Goal: Feedback & Contribution: Leave review/rating

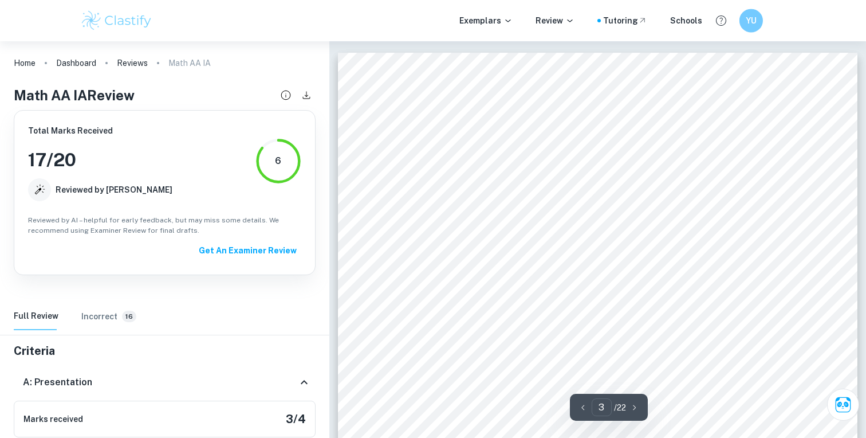
click at [745, 14] on h6 "YU" at bounding box center [752, 20] width 14 height 13
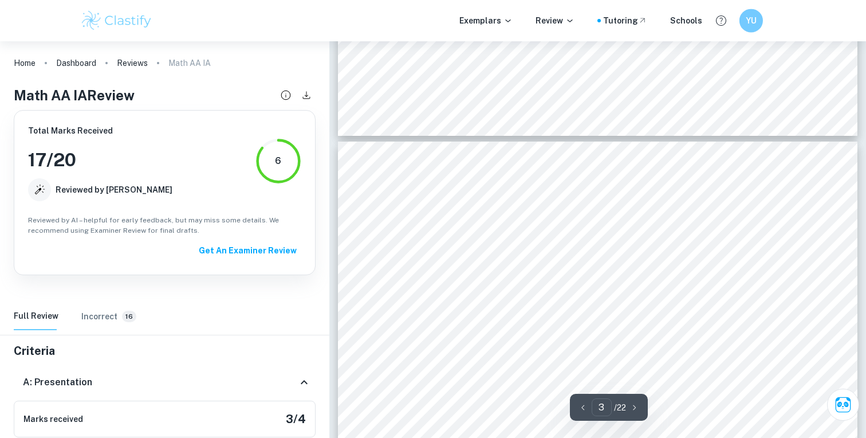
scroll to position [5256, 0]
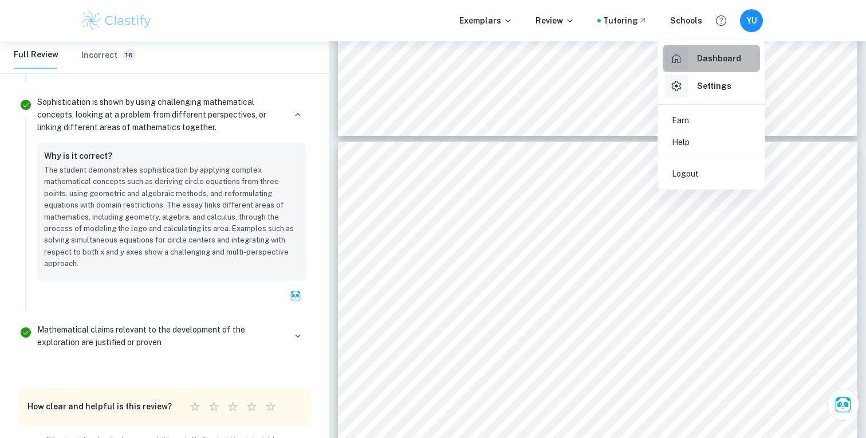
click at [698, 61] on h6 "Dashboard" at bounding box center [719, 58] width 44 height 13
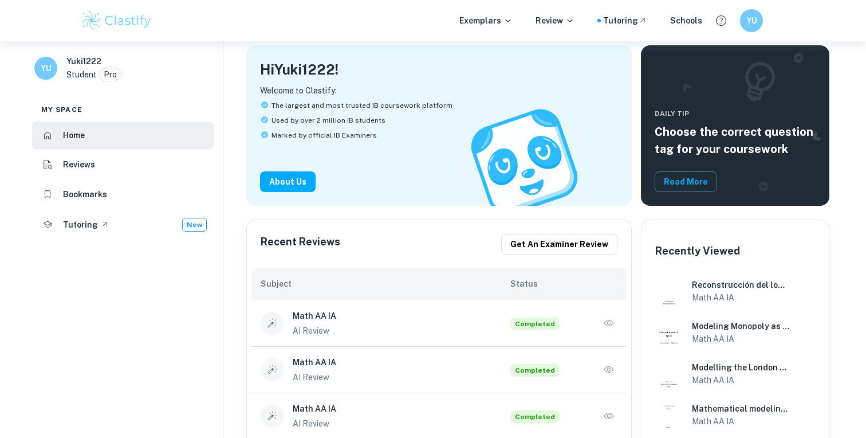
scroll to position [125, 0]
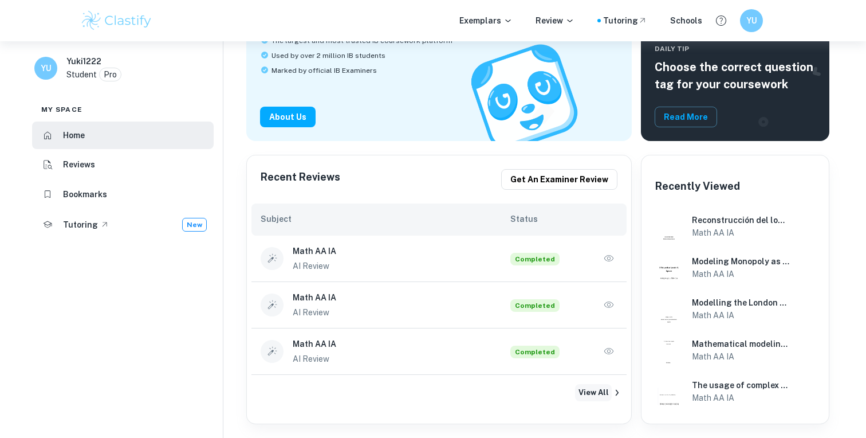
click at [606, 398] on button "View All" at bounding box center [593, 392] width 37 height 17
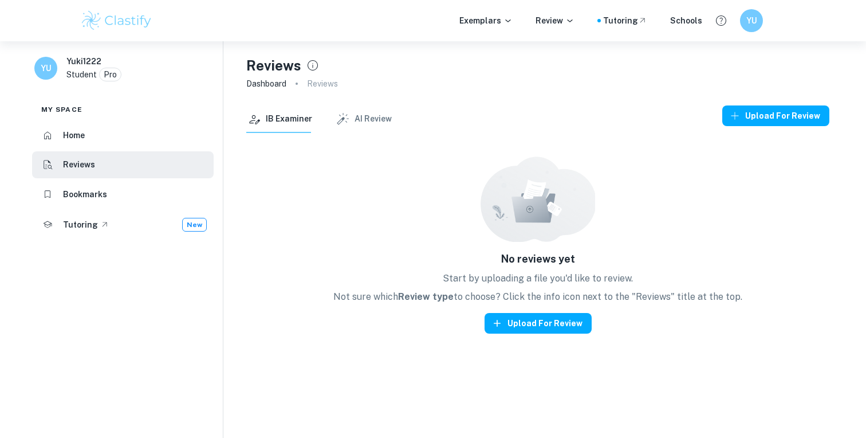
click at [344, 113] on icon "button" at bounding box center [342, 119] width 15 height 15
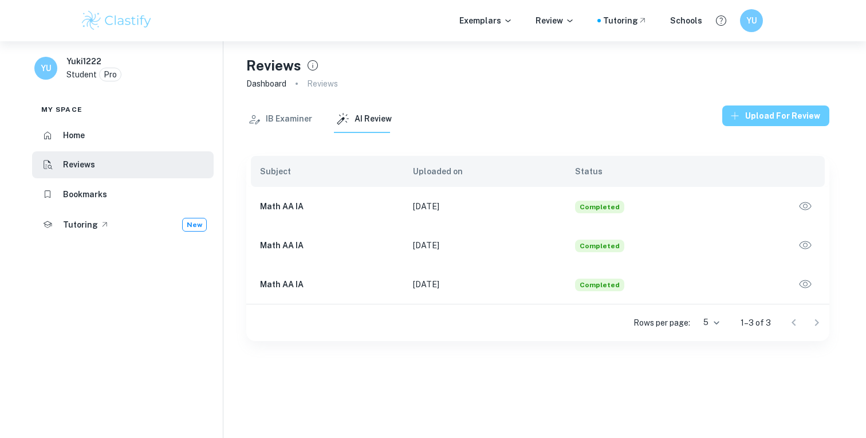
click at [762, 114] on button "Upload for review" at bounding box center [775, 115] width 107 height 21
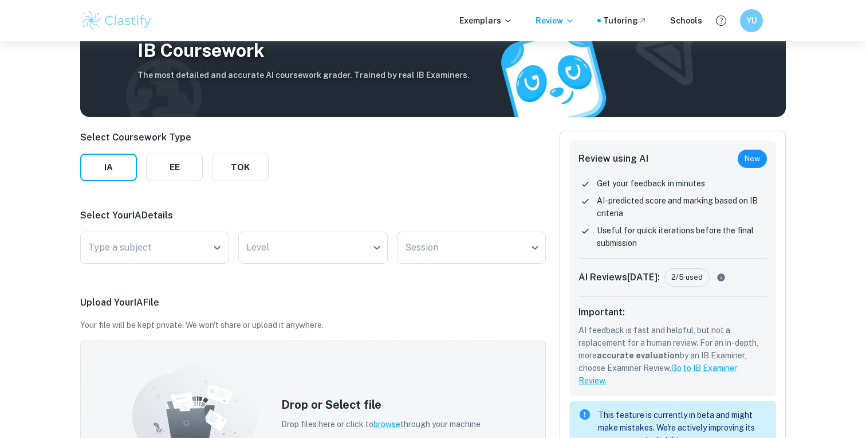
scroll to position [82, 0]
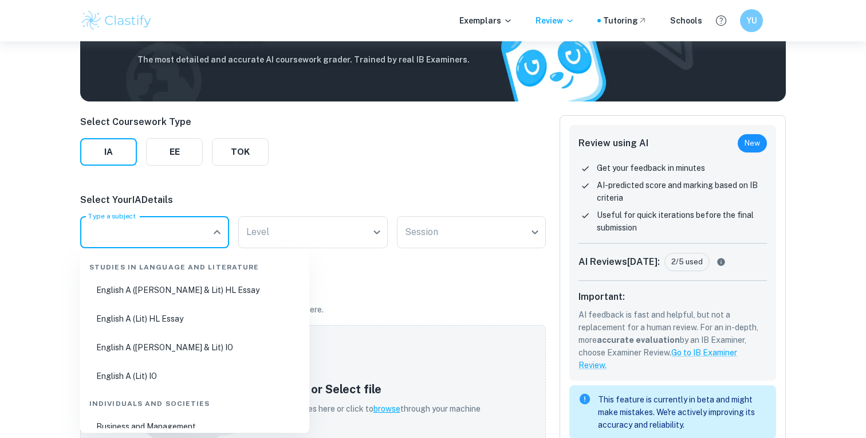
click at [164, 229] on input "Type a subject" at bounding box center [145, 232] width 121 height 22
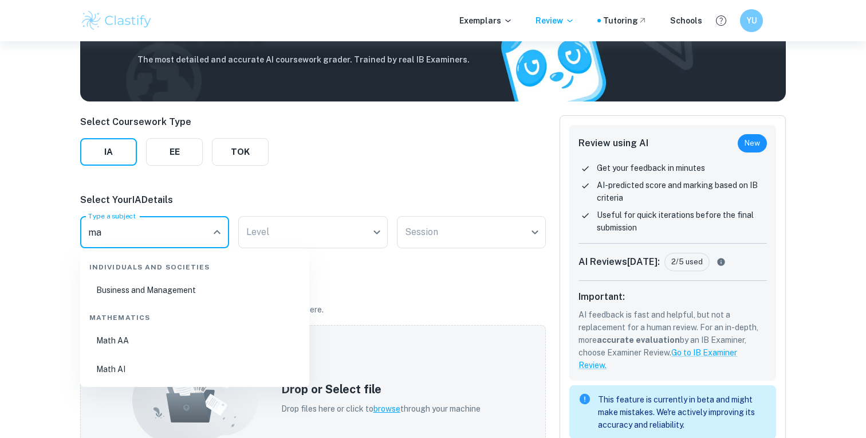
click at [168, 349] on li "Math AA" at bounding box center [195, 340] width 220 height 26
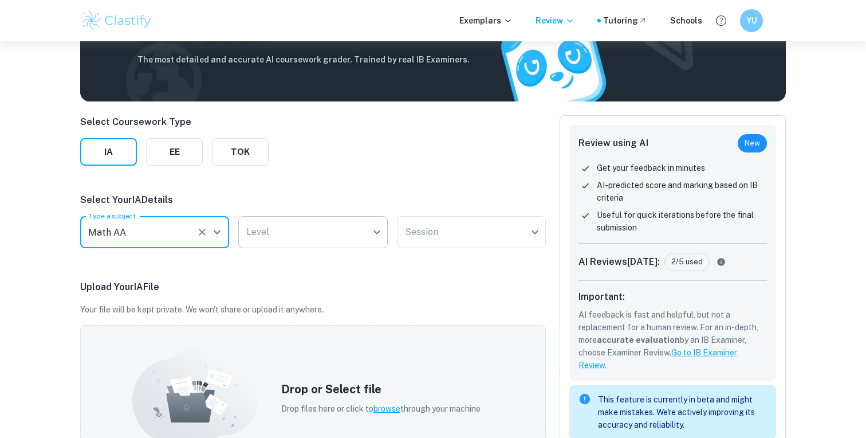
type input "Math AA"
click at [285, 244] on body "We value your privacy We use cookies to enhance your browsing experience, serve…" at bounding box center [433, 178] width 866 height 438
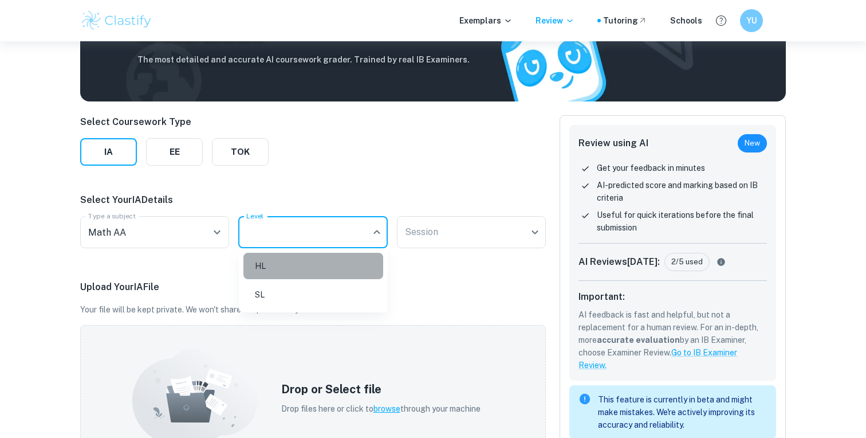
click at [292, 266] on li "HL" at bounding box center [313, 266] width 140 height 26
type input "HL"
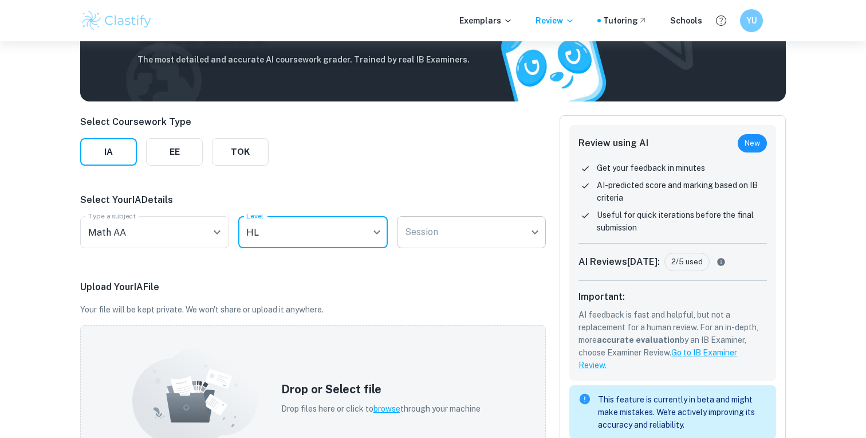
click at [439, 238] on body "We value your privacy We use cookies to enhance your browsing experience, serve…" at bounding box center [433, 178] width 866 height 438
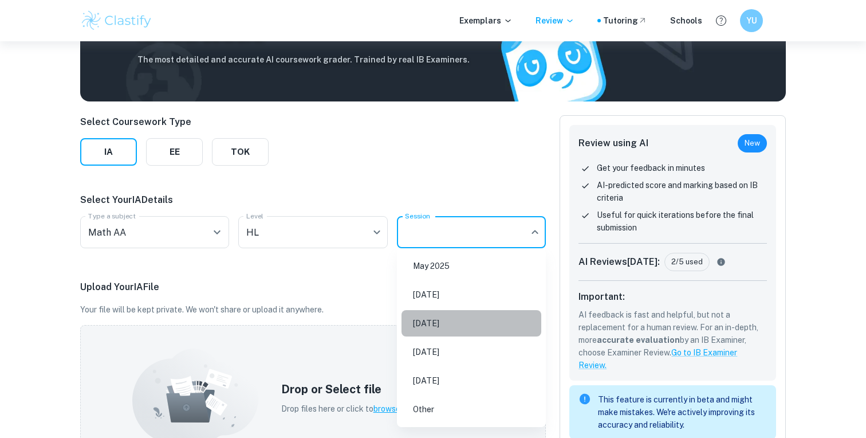
click at [431, 323] on li "[DATE]" at bounding box center [471, 323] width 140 height 26
type input "M26"
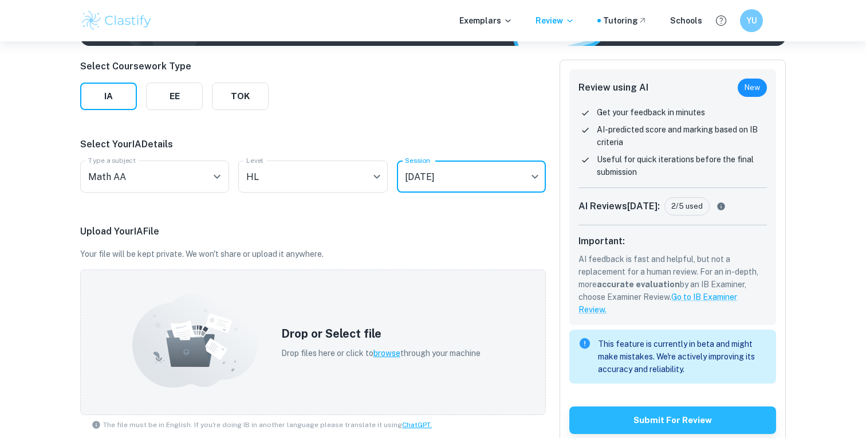
scroll to position [251, 0]
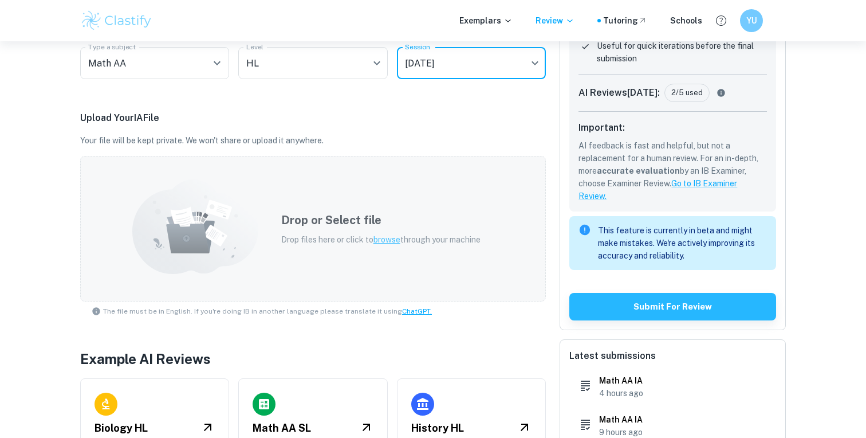
click at [381, 244] on p "Drop files here or click to browse through your machine" at bounding box center [380, 239] width 199 height 13
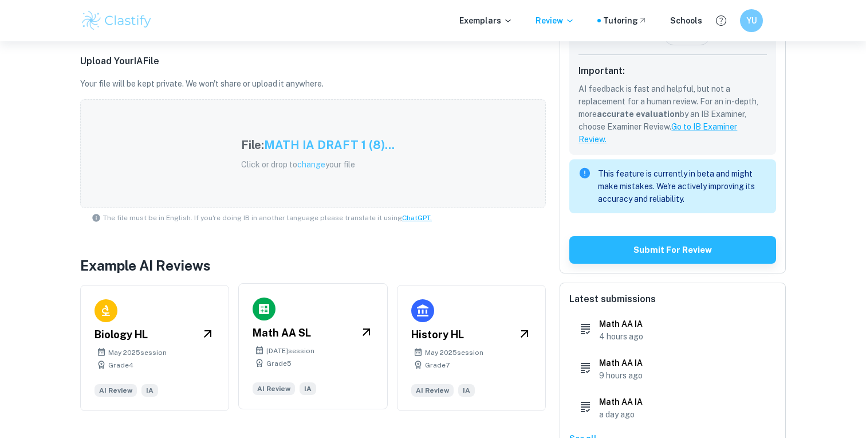
scroll to position [304, 0]
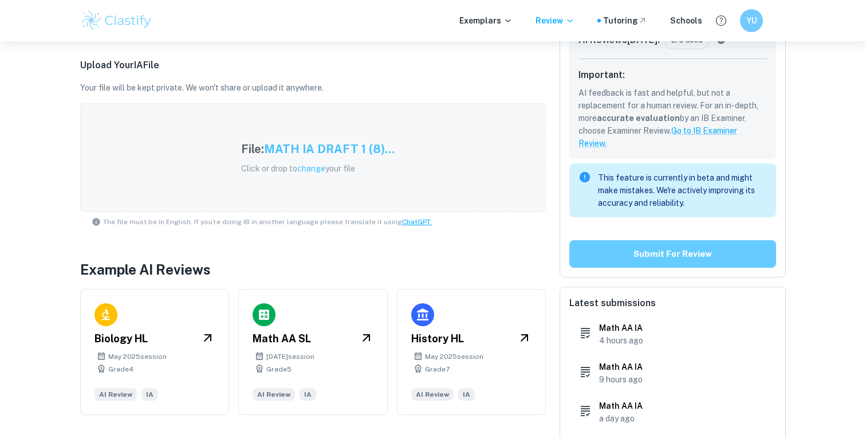
click at [602, 254] on button "Submit for review" at bounding box center [672, 253] width 207 height 27
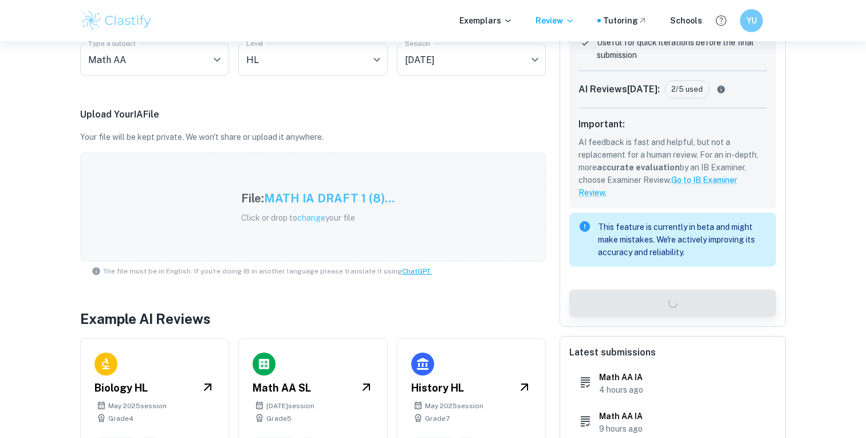
scroll to position [0, 0]
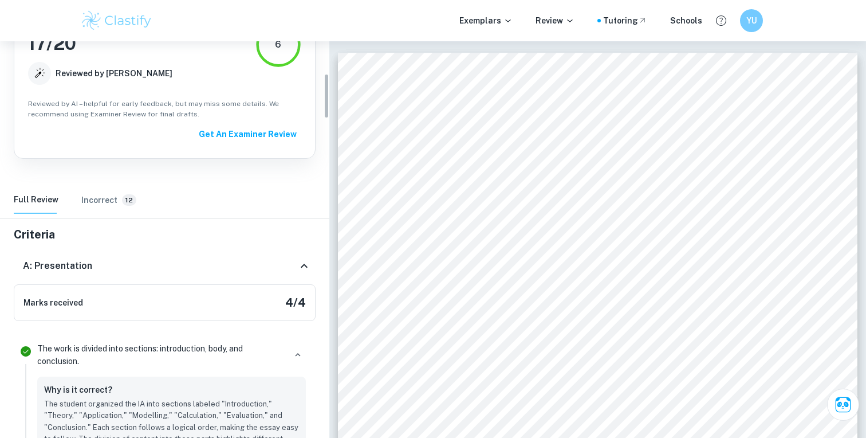
scroll to position [42, 0]
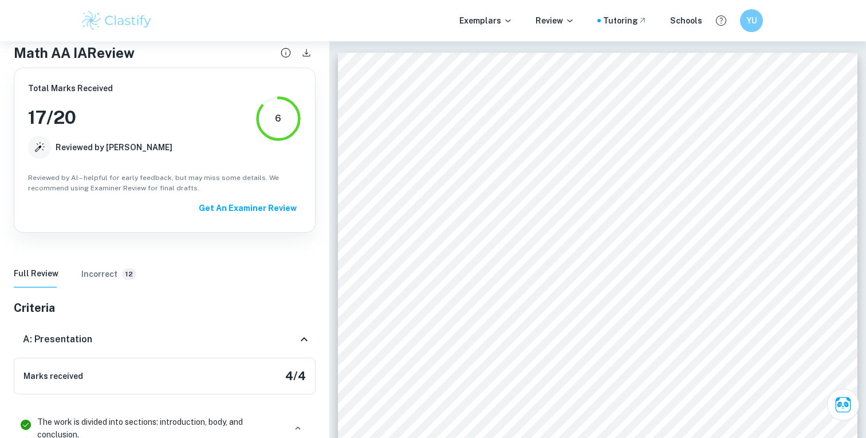
click at [306, 339] on icon at bounding box center [304, 339] width 7 height 4
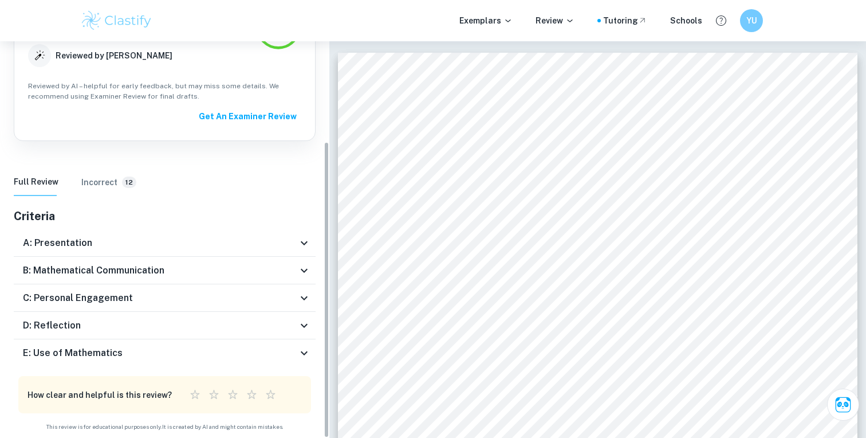
scroll to position [11, 0]
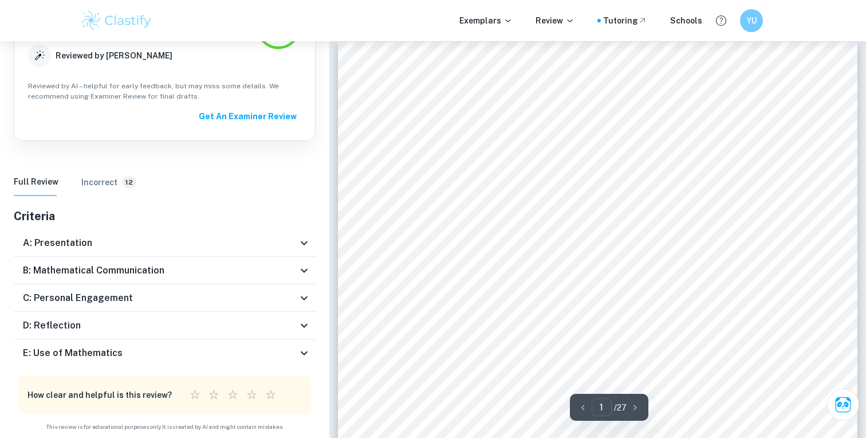
click at [303, 273] on icon at bounding box center [304, 270] width 14 height 14
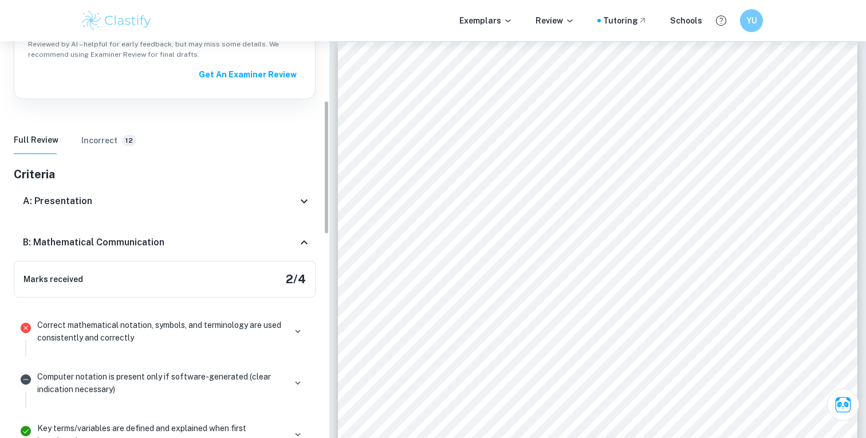
scroll to position [257, 0]
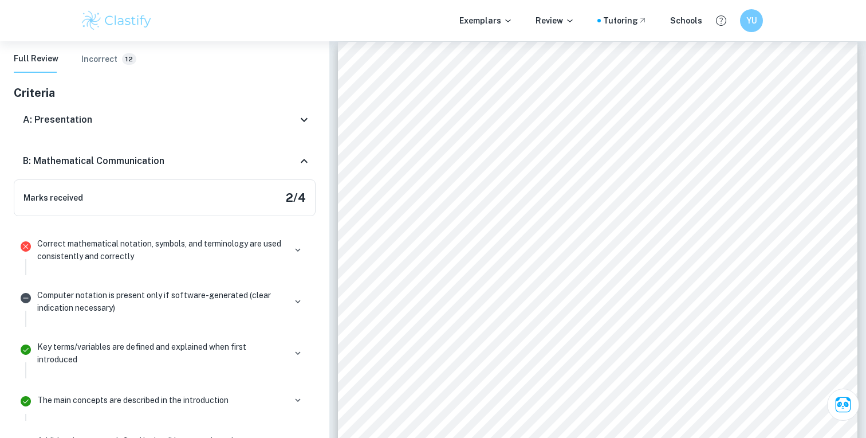
click at [215, 249] on p "Correct mathematical notation, symbols, and terminology are used consistently a…" at bounding box center [161, 249] width 248 height 25
click at [292, 250] on button "button" at bounding box center [298, 250] width 16 height 16
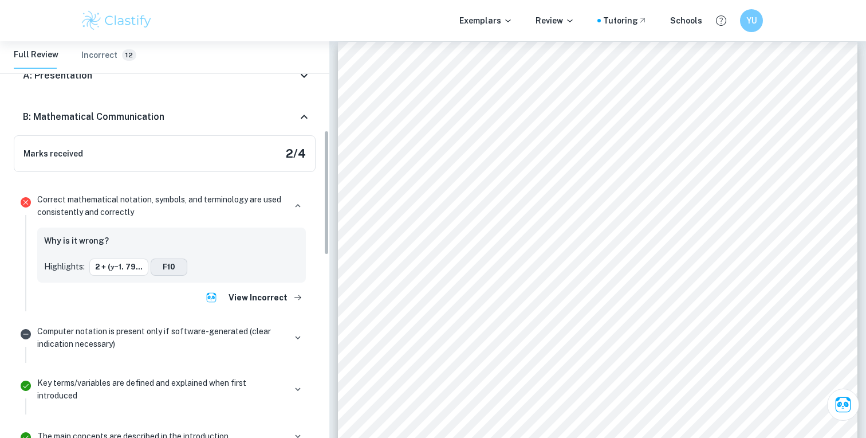
scroll to position [306, 0]
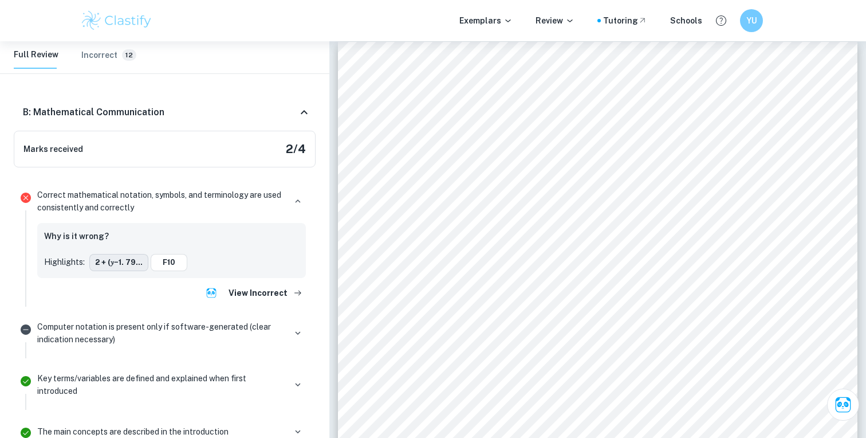
click at [109, 261] on button "2 + (𝑦−1. 79..." at bounding box center [118, 262] width 59 height 17
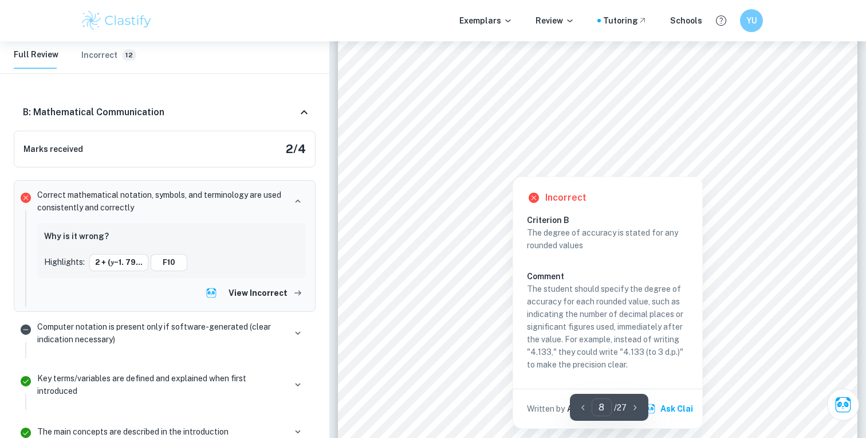
scroll to position [5283, 0]
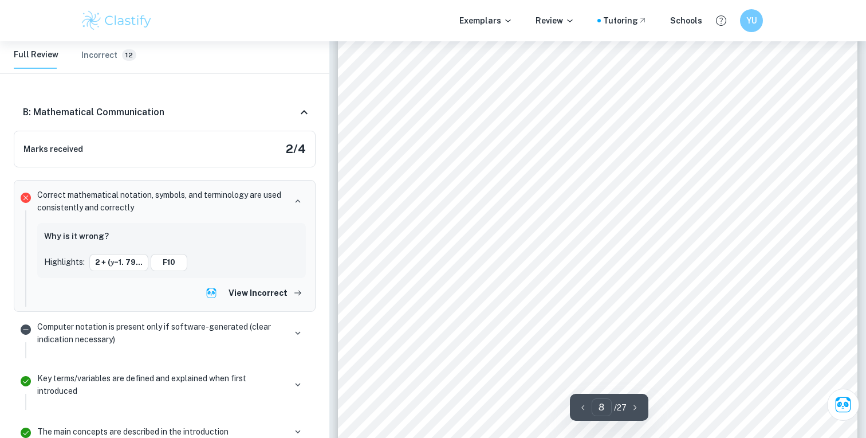
click at [611, 130] on span "= 4. 0313" at bounding box center [596, 131] width 41 height 10
click at [489, 170] on span "(𝑥 + 2. 0080)" at bounding box center [463, 171] width 57 height 10
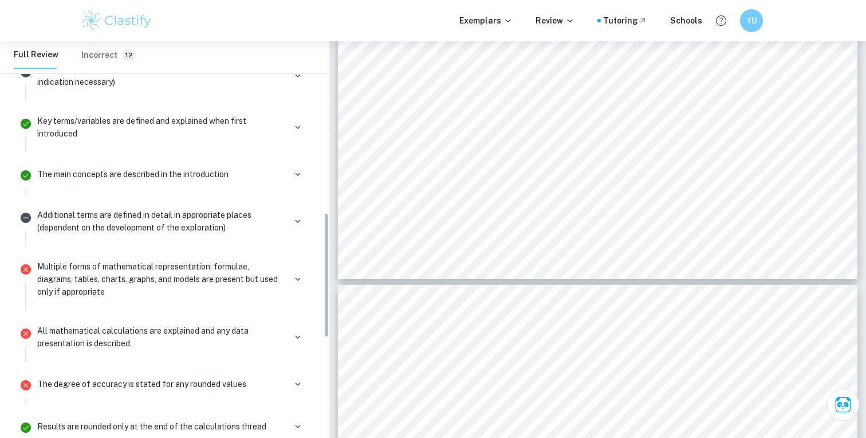
scroll to position [579, 0]
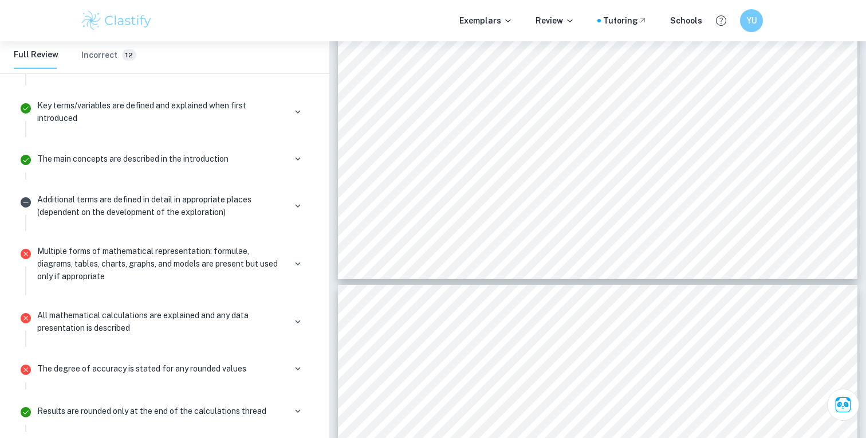
click at [273, 218] on p "Additional terms are defined in detail in appropriate places (dependent on the …" at bounding box center [161, 205] width 248 height 25
click at [301, 211] on icon "button" at bounding box center [298, 205] width 10 height 10
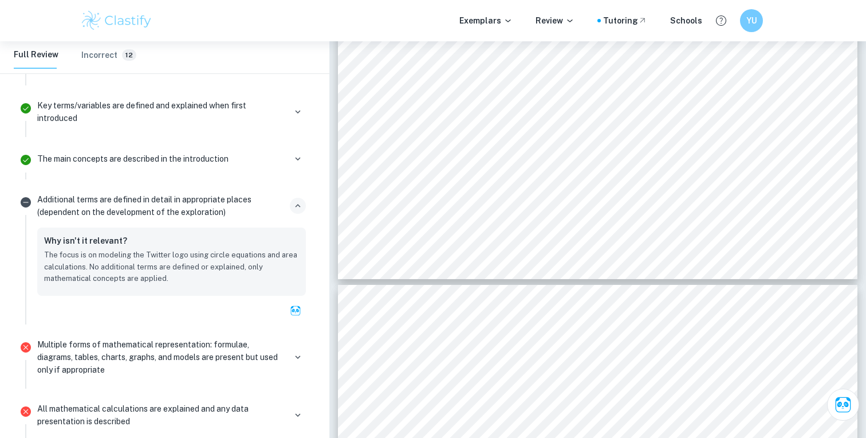
click at [298, 213] on button "button" at bounding box center [298, 206] width 16 height 16
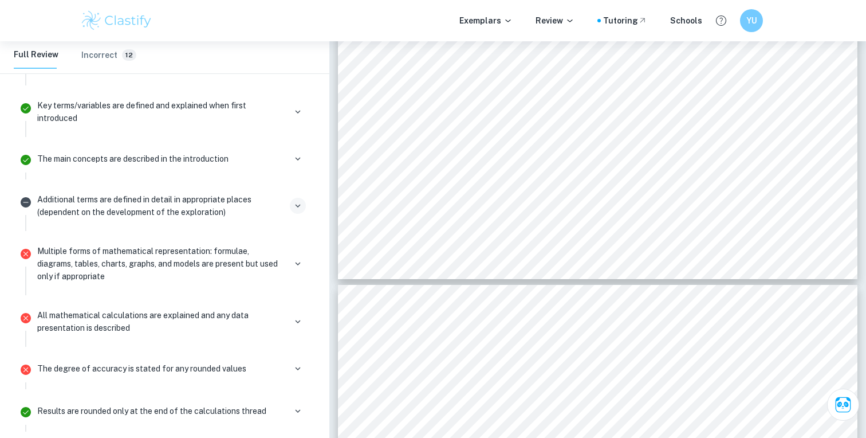
click at [298, 213] on button "button" at bounding box center [298, 206] width 16 height 16
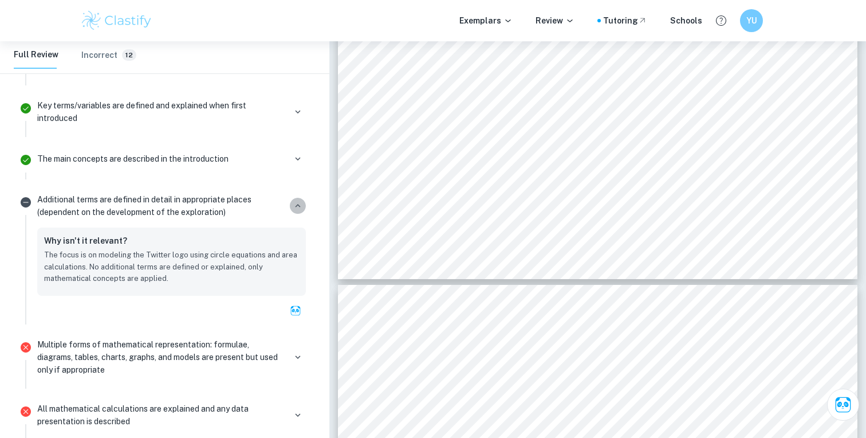
click at [298, 213] on button "button" at bounding box center [298, 206] width 16 height 16
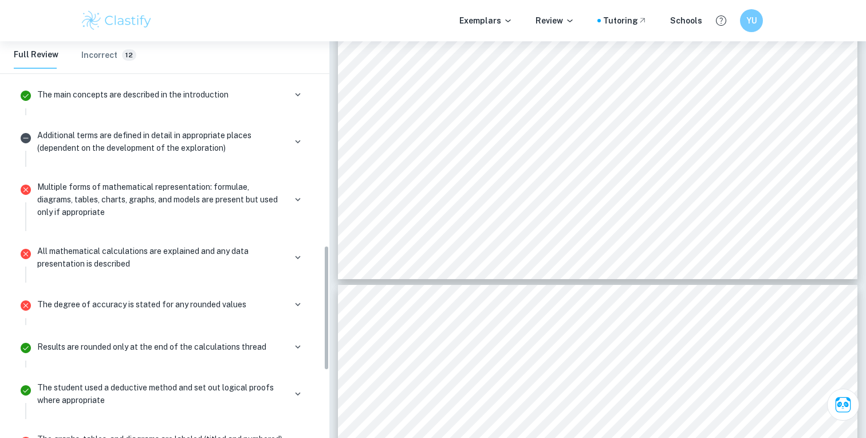
scroll to position [647, 0]
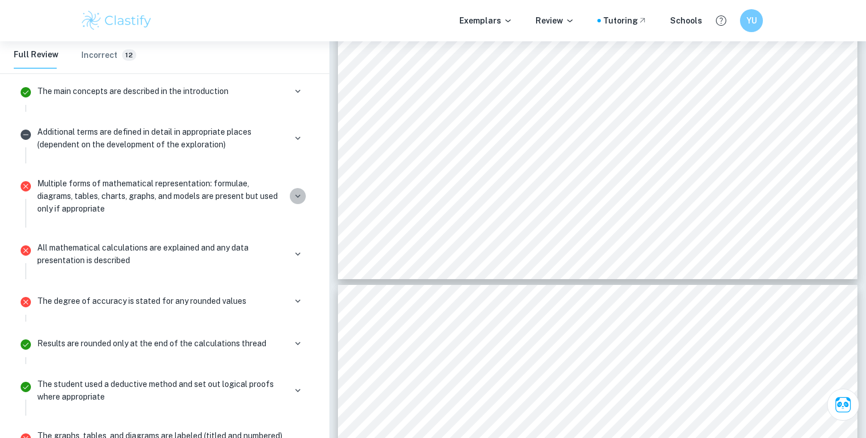
click at [301, 198] on icon "button" at bounding box center [298, 196] width 10 height 10
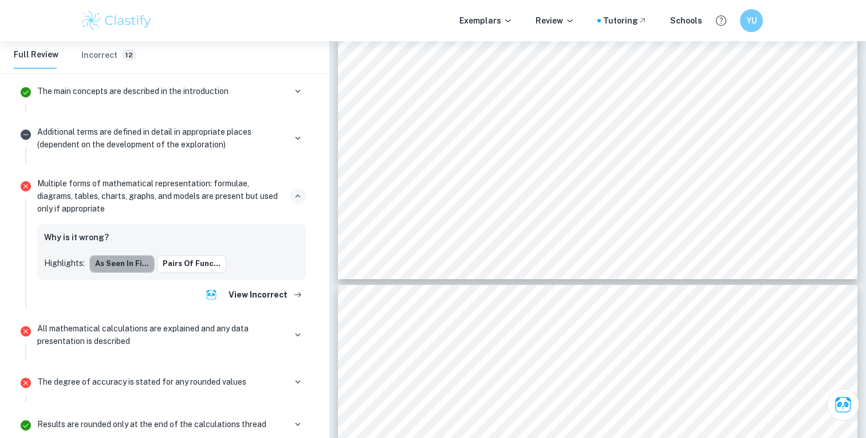
click at [125, 262] on button "As seen in Fi..." at bounding box center [121, 263] width 65 height 17
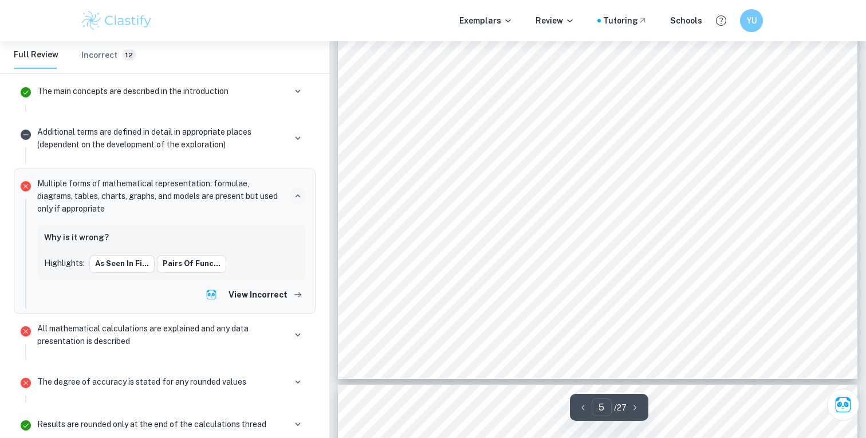
scroll to position [3359, 0]
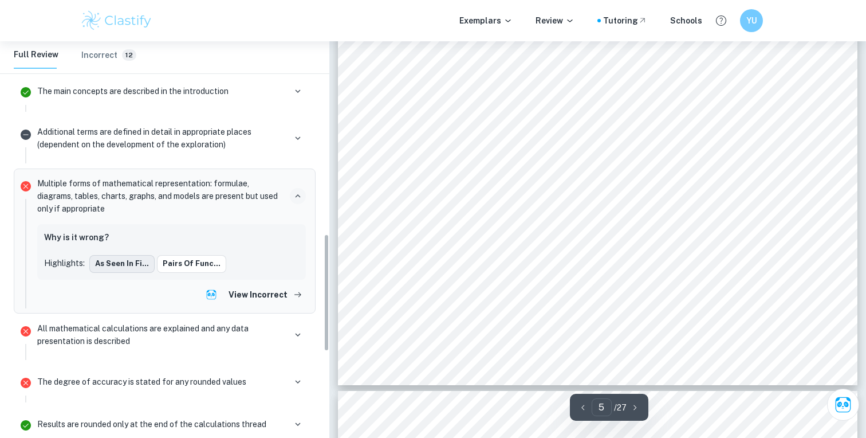
click at [123, 266] on button "As seen in Fi..." at bounding box center [121, 263] width 65 height 17
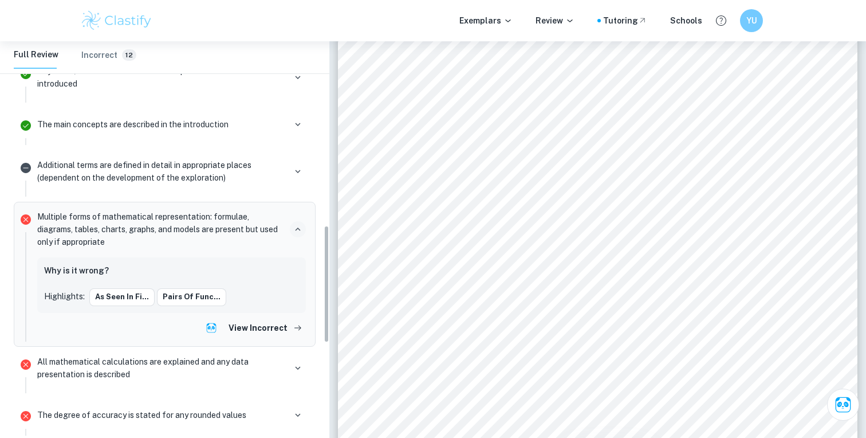
scroll to position [644, 0]
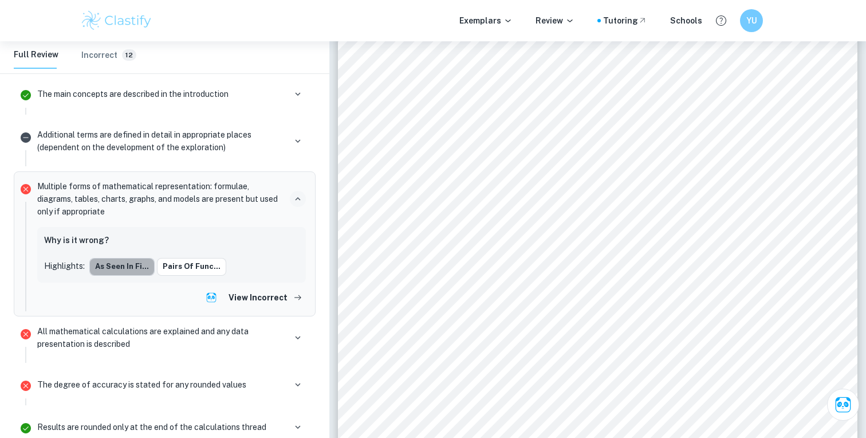
click at [131, 261] on button "As seen in Fi..." at bounding box center [121, 266] width 65 height 17
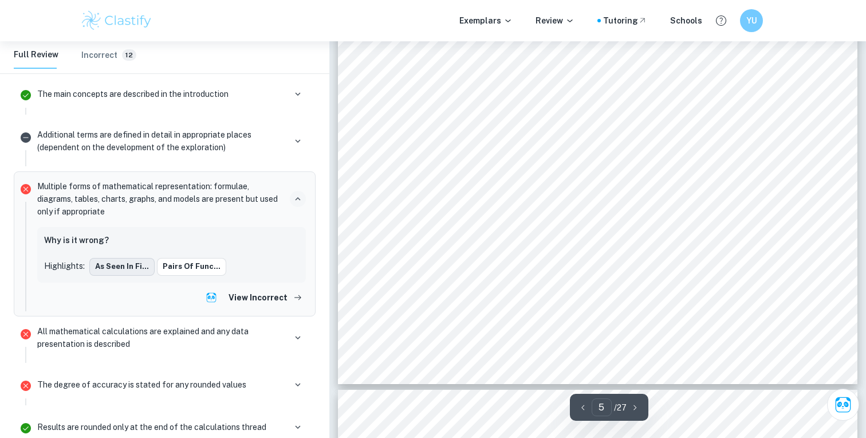
scroll to position [3359, 0]
click at [131, 261] on button "As seen in Fi..." at bounding box center [121, 266] width 65 height 17
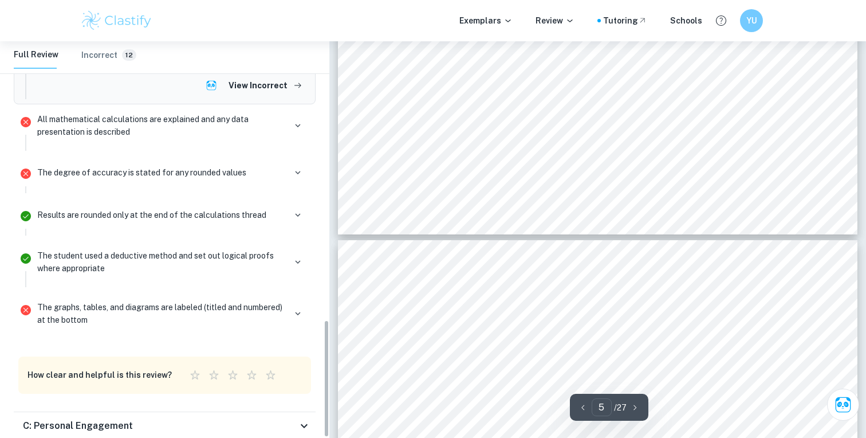
scroll to position [850, 0]
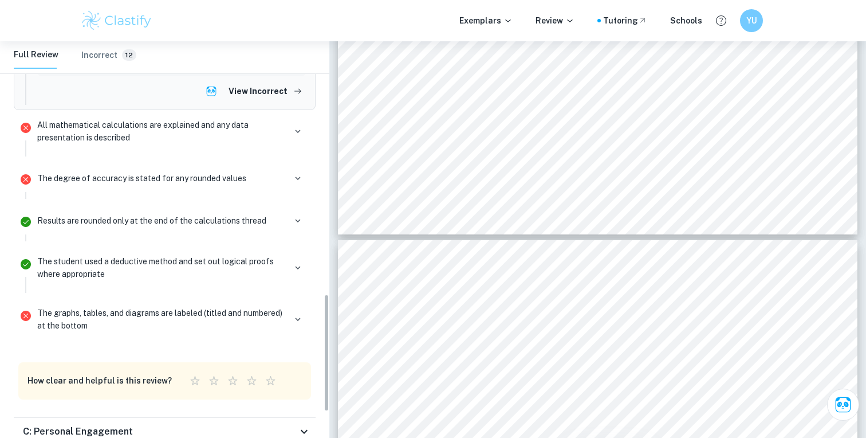
click at [149, 148] on div "All mathematical calculations are explained and any data presentation is descri…" at bounding box center [172, 135] width 278 height 41
click at [151, 131] on p "All mathematical calculations are explained and any data presentation is descri…" at bounding box center [161, 131] width 248 height 25
click at [300, 128] on icon "button" at bounding box center [298, 131] width 10 height 10
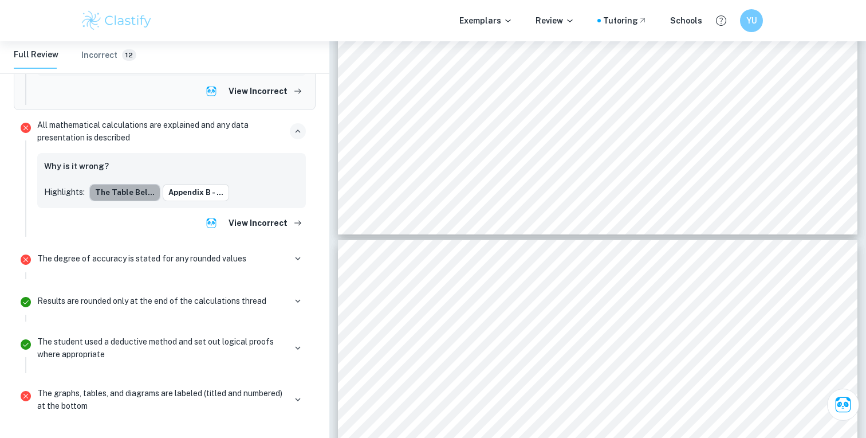
click at [128, 188] on button "The table bel..." at bounding box center [124, 192] width 71 height 17
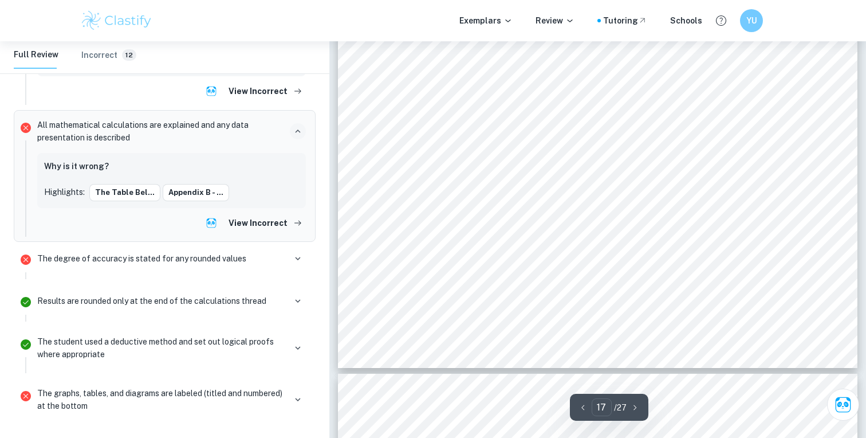
scroll to position [12252, 0]
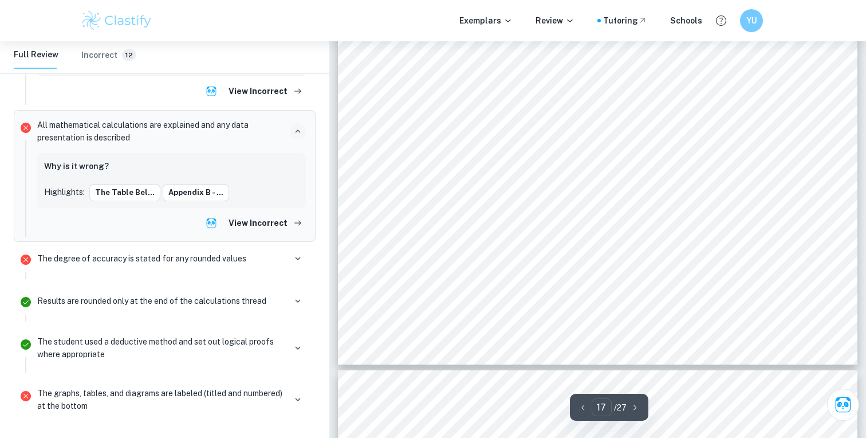
click at [511, 161] on span "33. 641 − (𝑥 + 1. 8448)" at bounding box center [462, 162] width 103 height 10
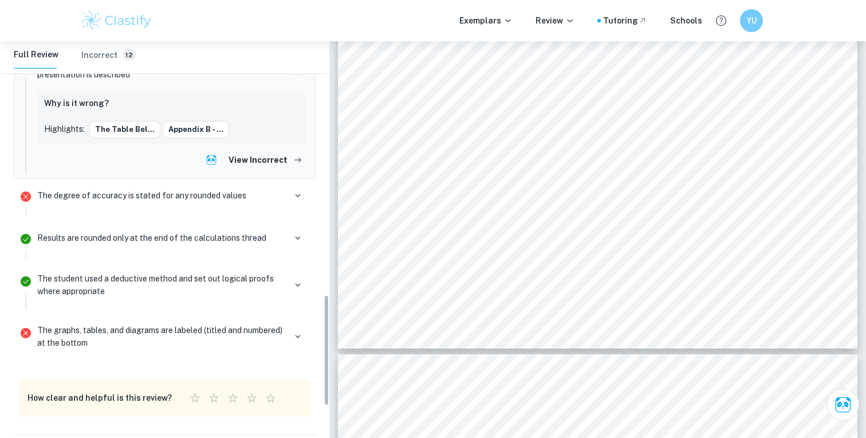
scroll to position [936, 0]
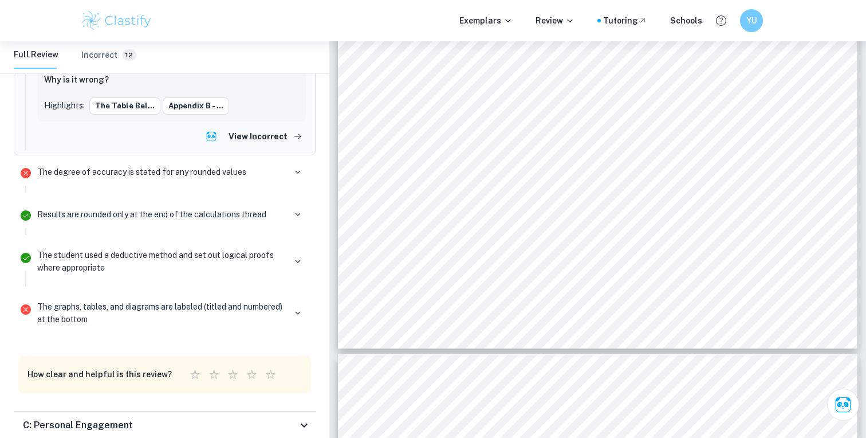
click at [186, 172] on p "The degree of accuracy is stated for any rounded values" at bounding box center [141, 172] width 209 height 13
click at [297, 175] on icon "button" at bounding box center [298, 172] width 10 height 10
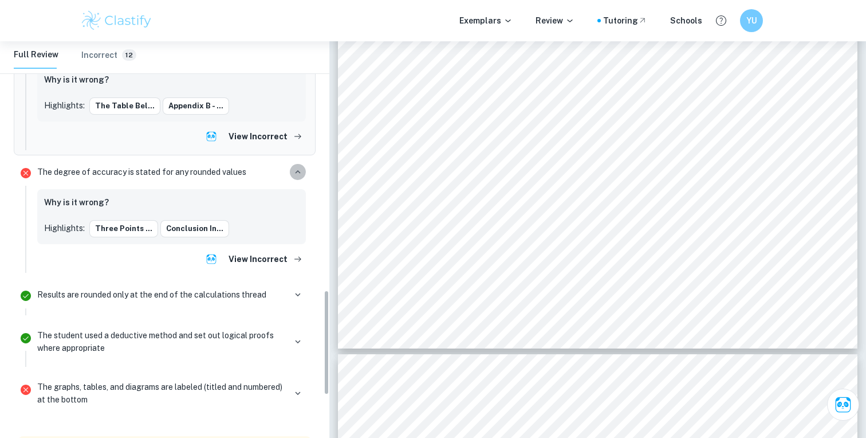
click at [297, 175] on icon "button" at bounding box center [298, 172] width 10 height 10
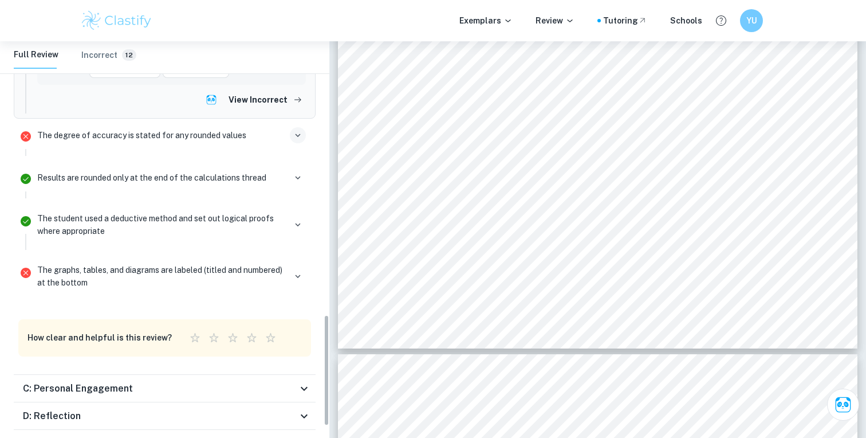
scroll to position [975, 0]
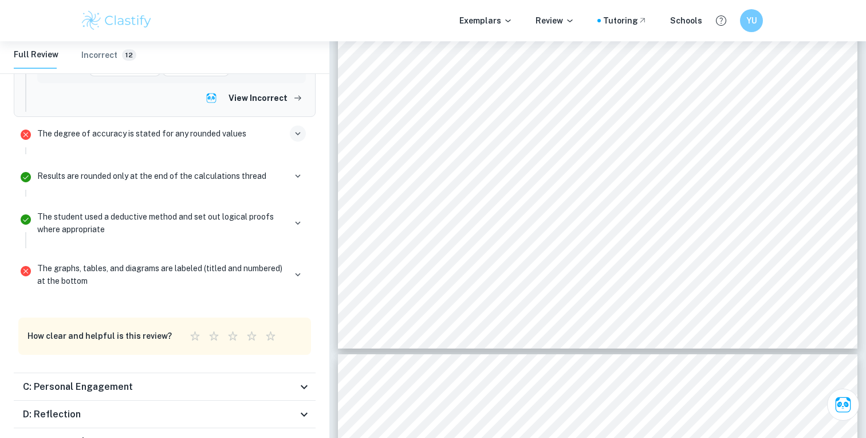
click at [304, 262] on div "The graphs, tables, and diagrams are labeled (titled and numbered) at the bottom" at bounding box center [171, 274] width 269 height 25
click at [304, 274] on button "button" at bounding box center [298, 274] width 16 height 16
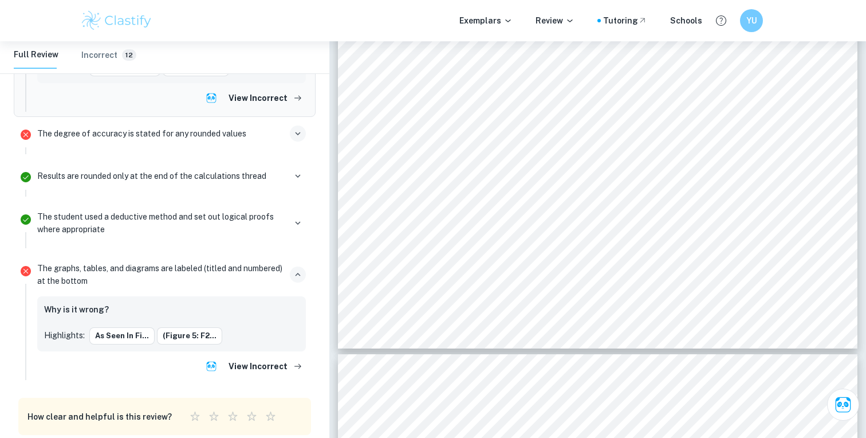
click at [293, 269] on icon "button" at bounding box center [298, 274] width 10 height 10
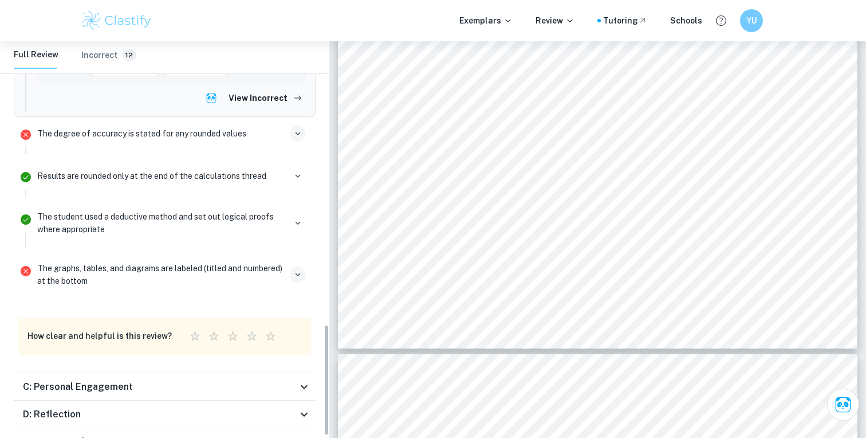
scroll to position [1017, 0]
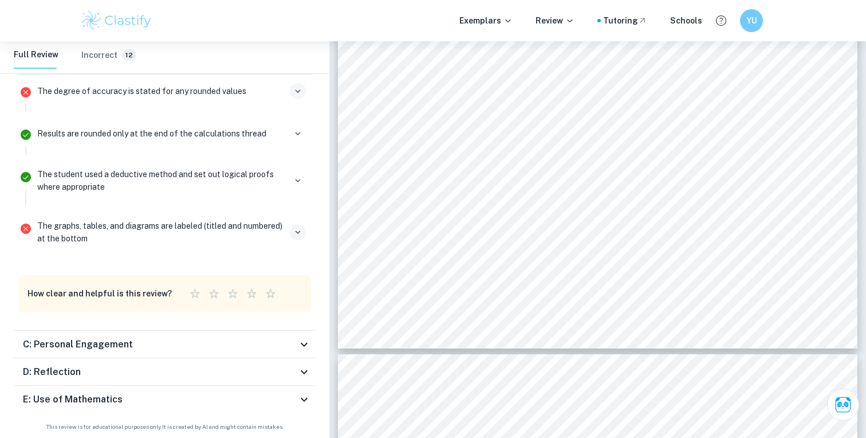
click at [297, 342] on icon at bounding box center [304, 344] width 14 height 14
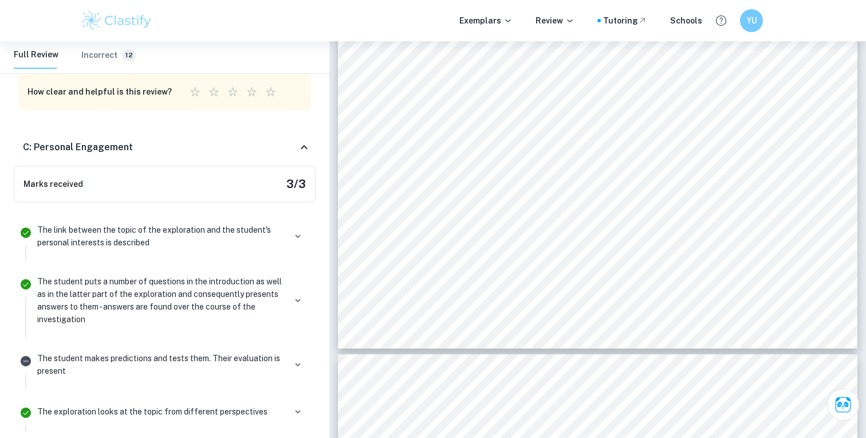
click at [298, 142] on icon at bounding box center [304, 147] width 14 height 14
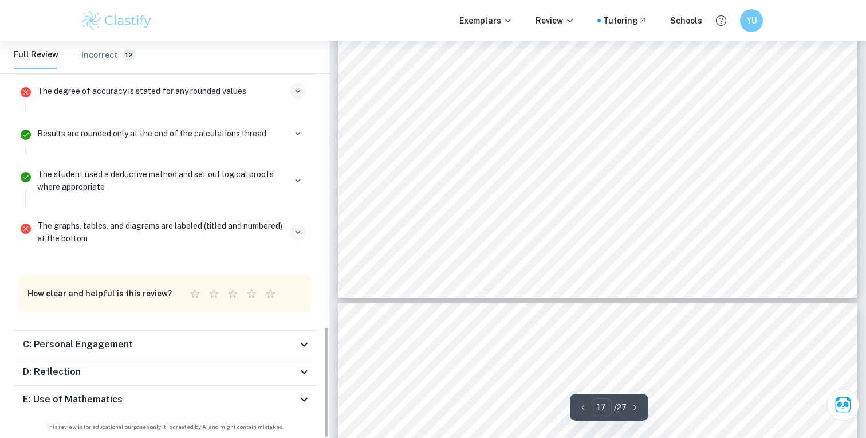
scroll to position [12319, 0]
click at [306, 375] on icon at bounding box center [304, 372] width 14 height 14
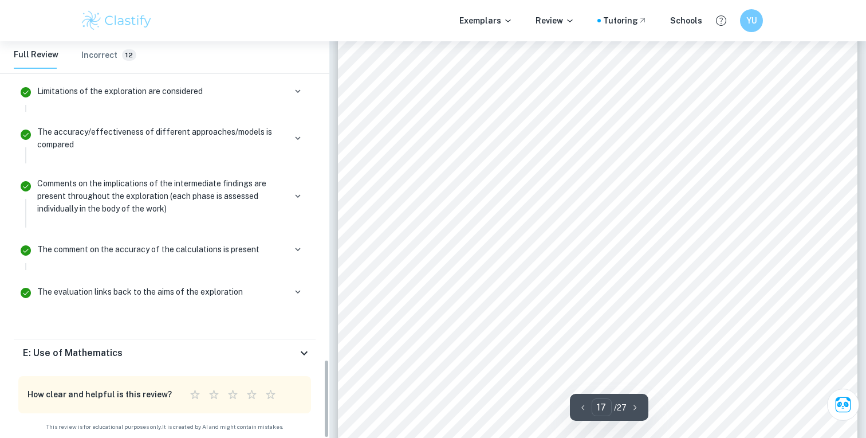
scroll to position [12163, 0]
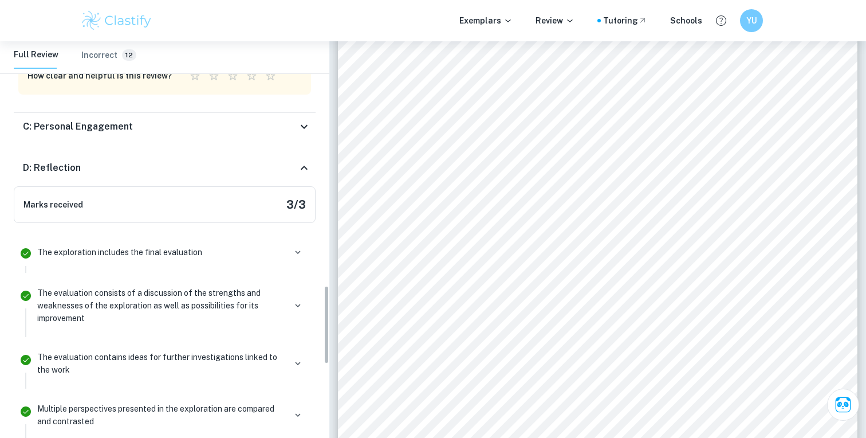
click at [302, 174] on icon at bounding box center [304, 168] width 14 height 14
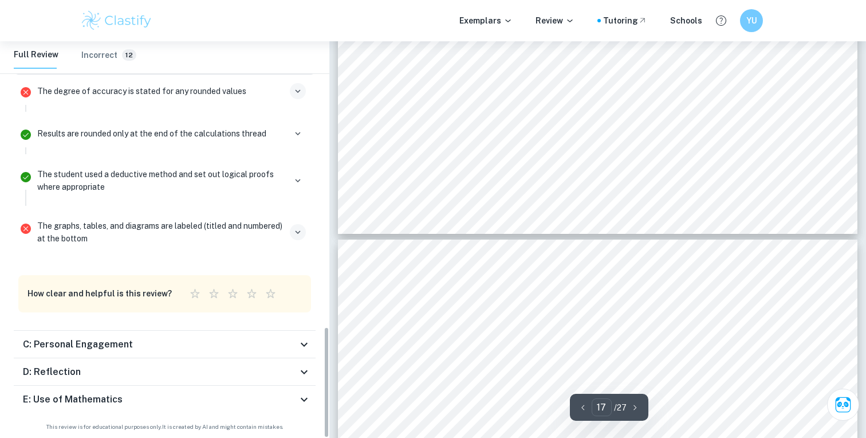
scroll to position [12399, 0]
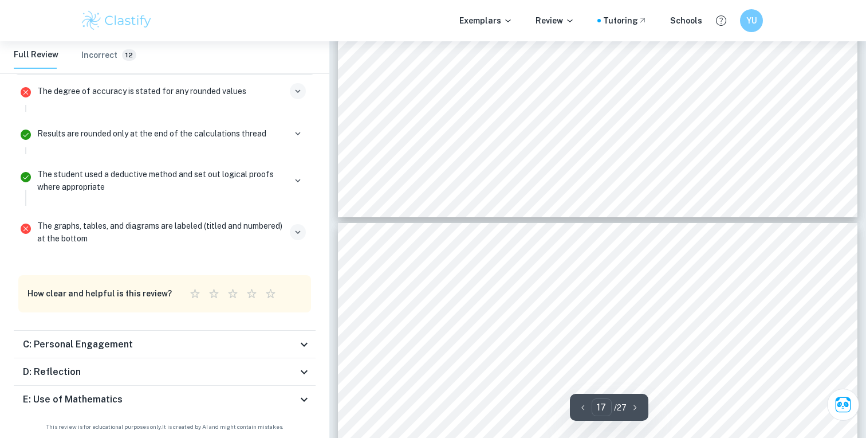
click at [306, 372] on icon at bounding box center [304, 372] width 14 height 14
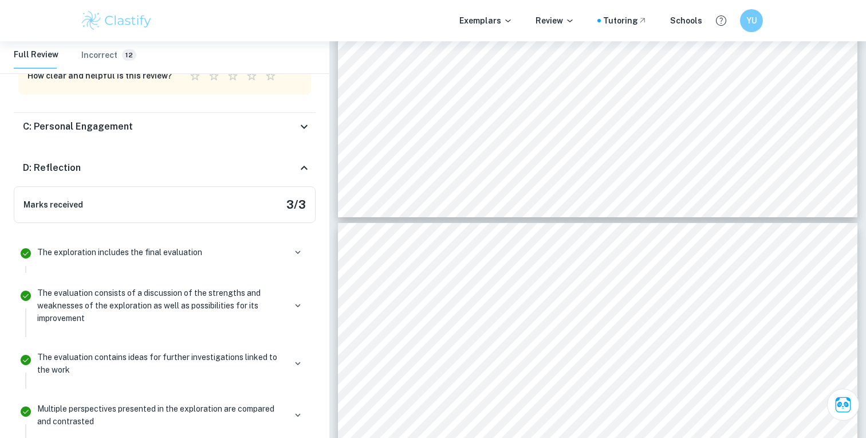
click at [300, 170] on icon at bounding box center [304, 168] width 14 height 14
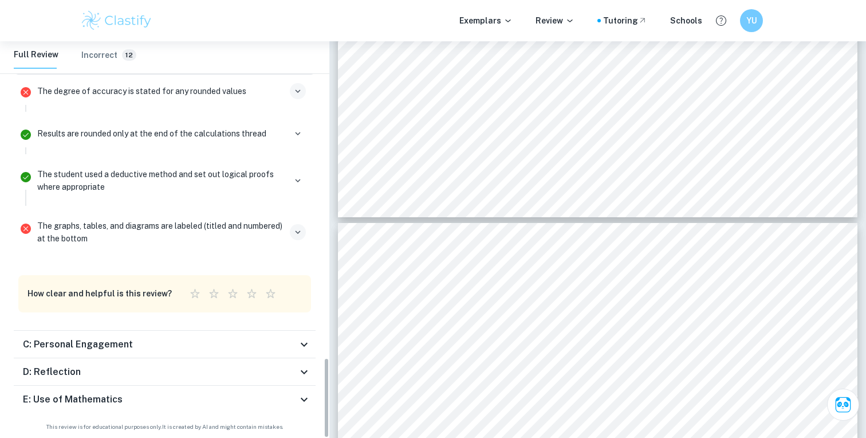
scroll to position [1017, 0]
click at [304, 400] on icon at bounding box center [304, 399] width 14 height 14
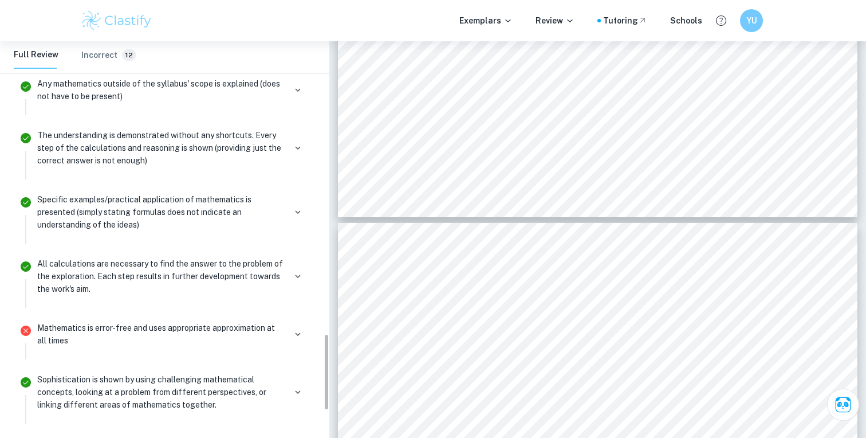
scroll to position [1523, 0]
click at [133, 324] on p "Mathematics is error-free and uses appropriate approximation at all times" at bounding box center [161, 333] width 248 height 25
click at [293, 330] on icon "button" at bounding box center [298, 333] width 10 height 10
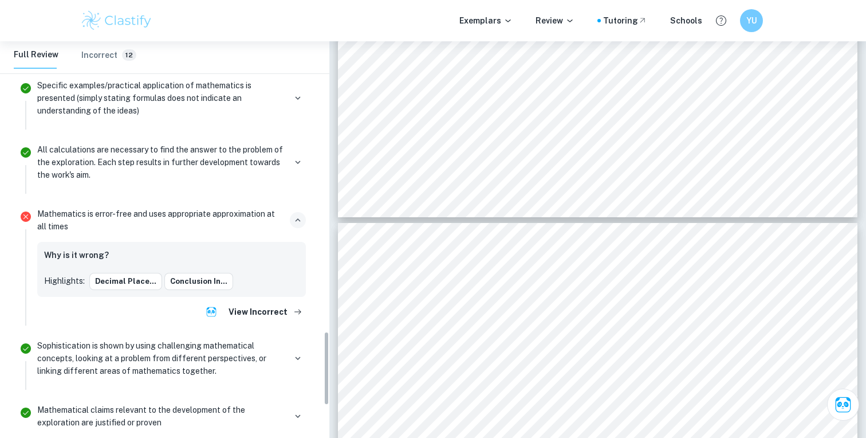
scroll to position [1687, 0]
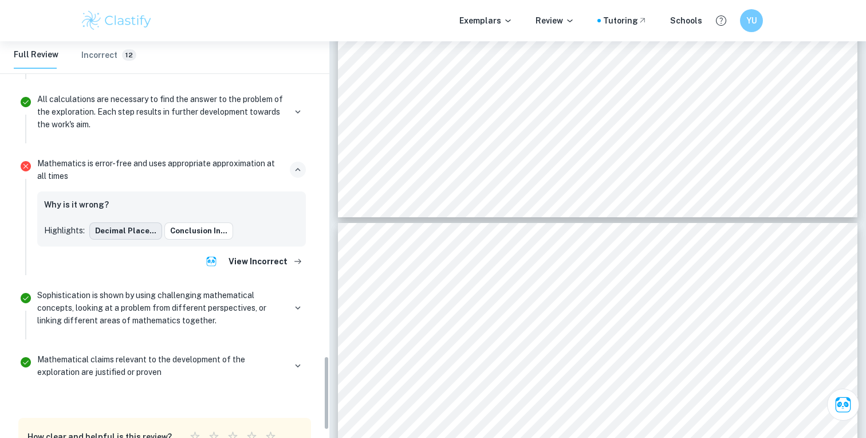
click at [120, 233] on button "decimal place..." at bounding box center [125, 230] width 73 height 17
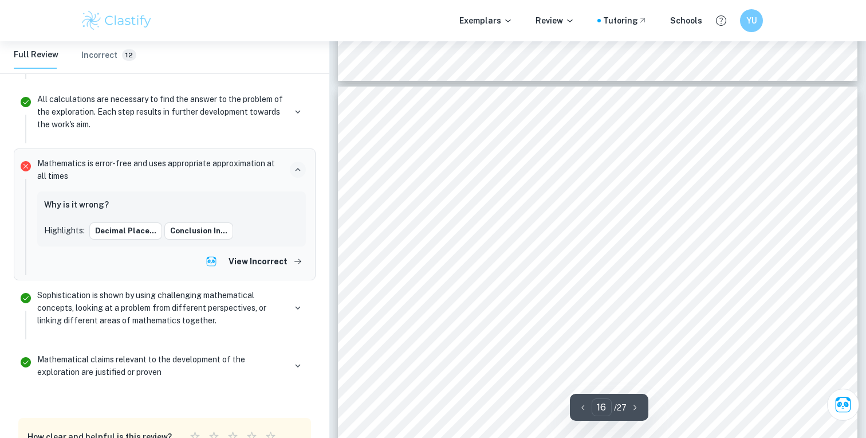
scroll to position [11050, 0]
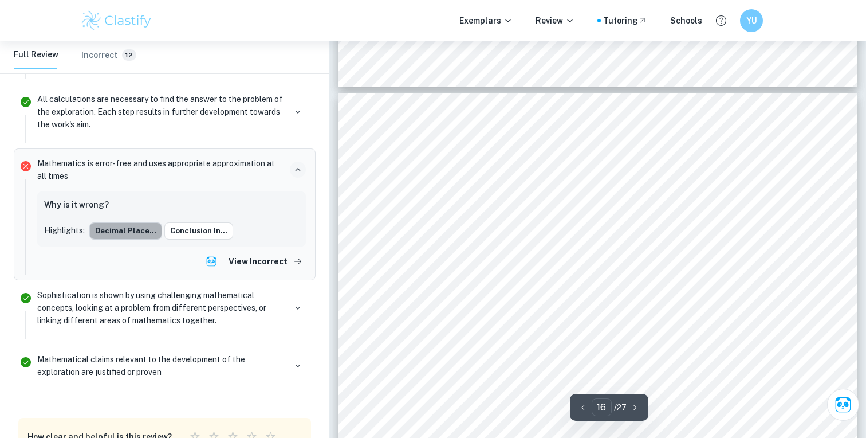
click at [137, 228] on button "decimal place..." at bounding box center [125, 230] width 73 height 17
click at [440, 187] on div at bounding box center [588, 186] width 377 height 37
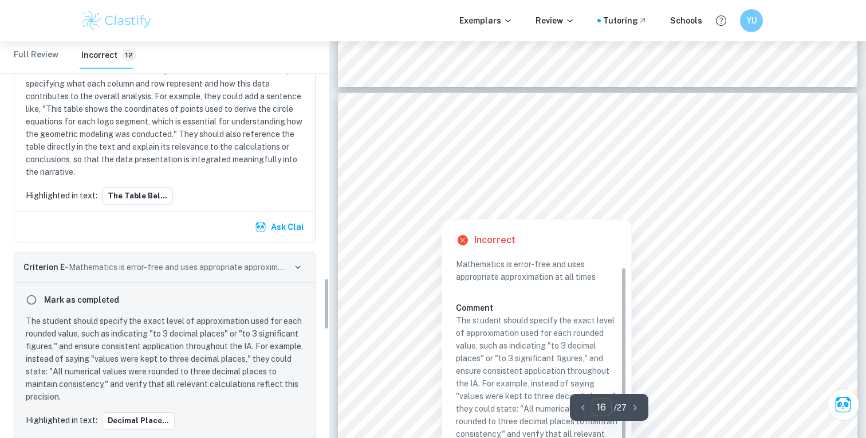
scroll to position [1807, 0]
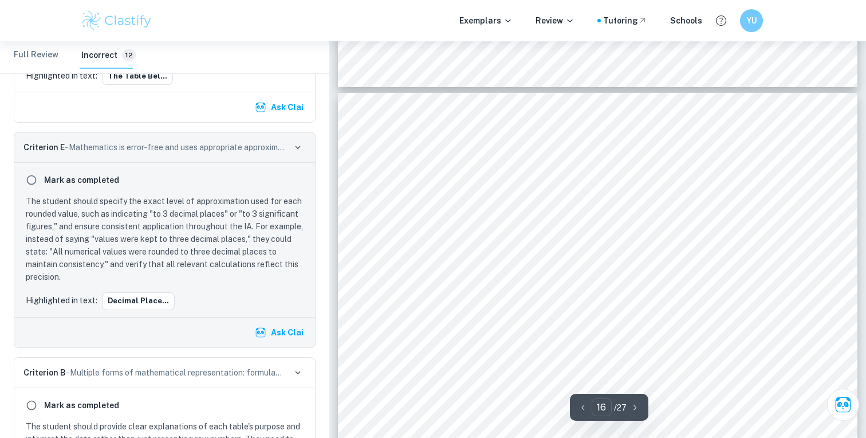
click at [170, 204] on p "The student should specify the exact level of approximation used for each round…" at bounding box center [167, 239] width 282 height 88
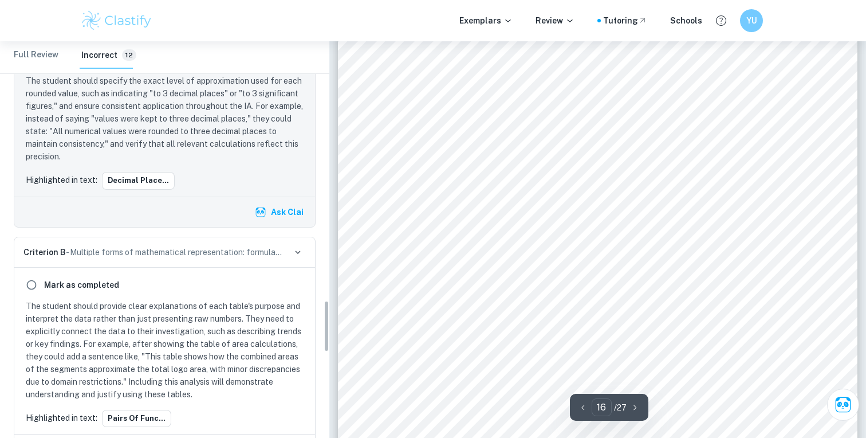
scroll to position [2000, 0]
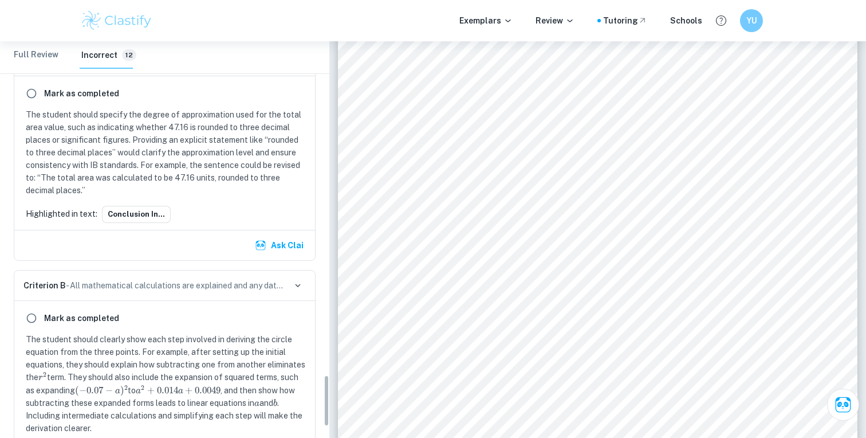
click at [38, 61] on Review "Full Review" at bounding box center [36, 54] width 45 height 27
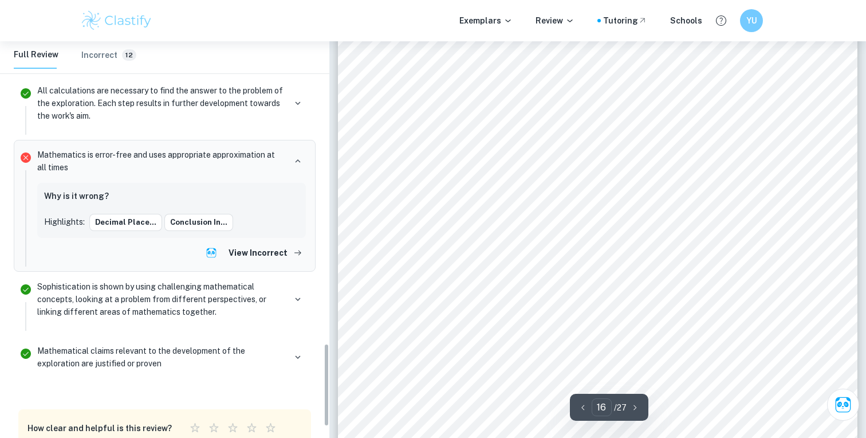
scroll to position [1390, 0]
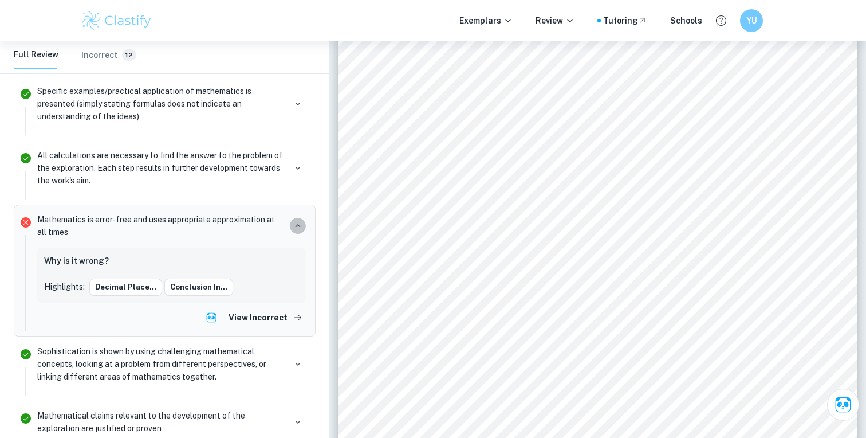
click at [298, 219] on button "button" at bounding box center [298, 226] width 16 height 16
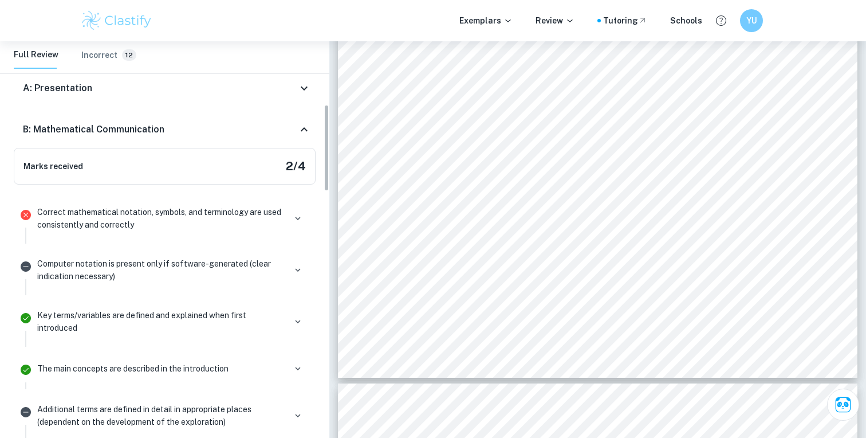
scroll to position [289, 0]
click at [304, 132] on icon at bounding box center [304, 130] width 14 height 14
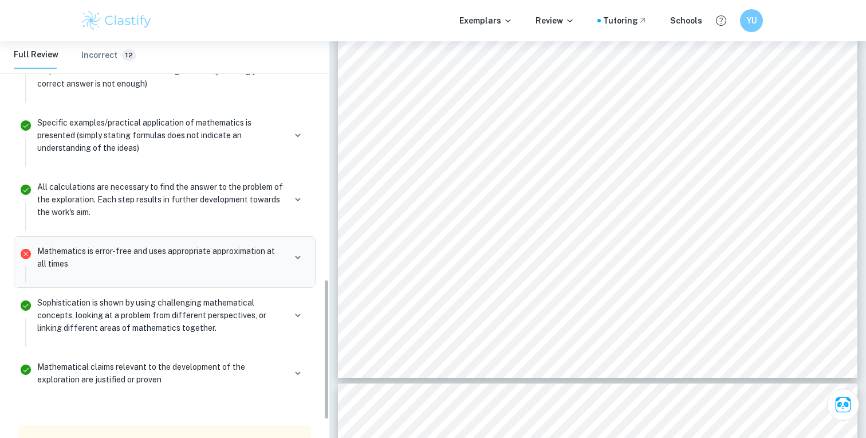
scroll to position [678, 0]
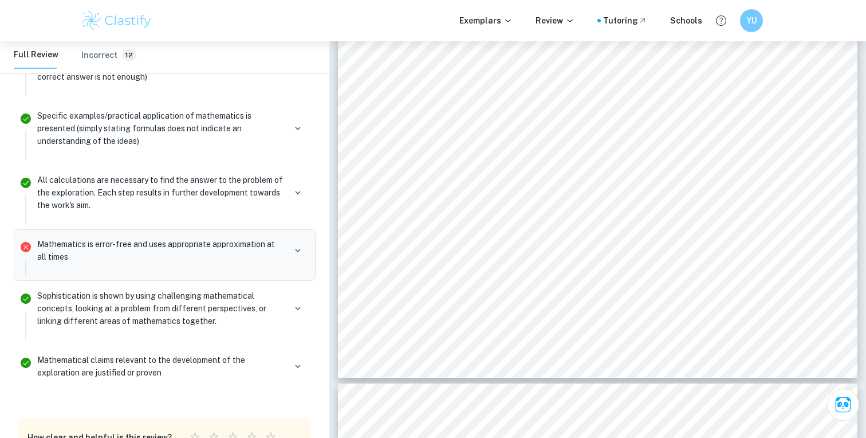
click at [272, 314] on p "Sophistication is shown by using challenging mathematical concepts, looking at …" at bounding box center [161, 308] width 248 height 38
click at [299, 310] on icon "button" at bounding box center [298, 308] width 10 height 10
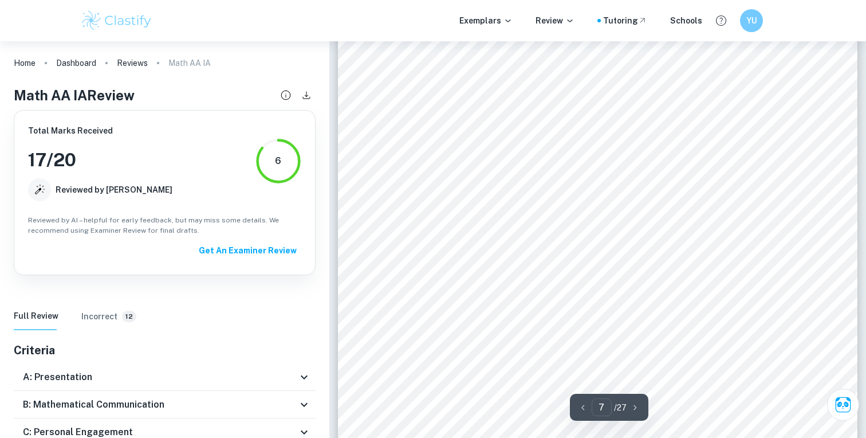
scroll to position [4475, 0]
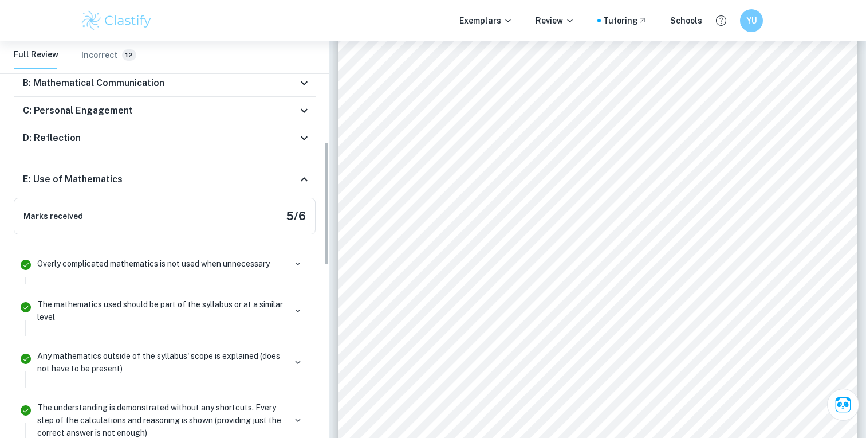
click at [305, 182] on icon at bounding box center [304, 179] width 14 height 14
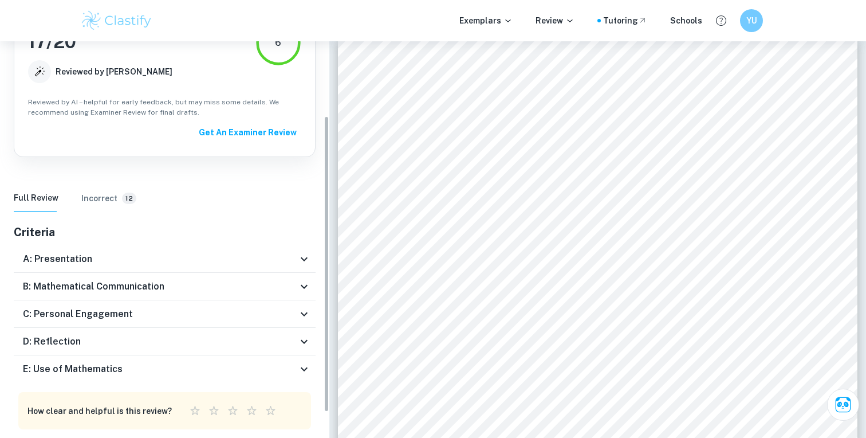
scroll to position [130, 0]
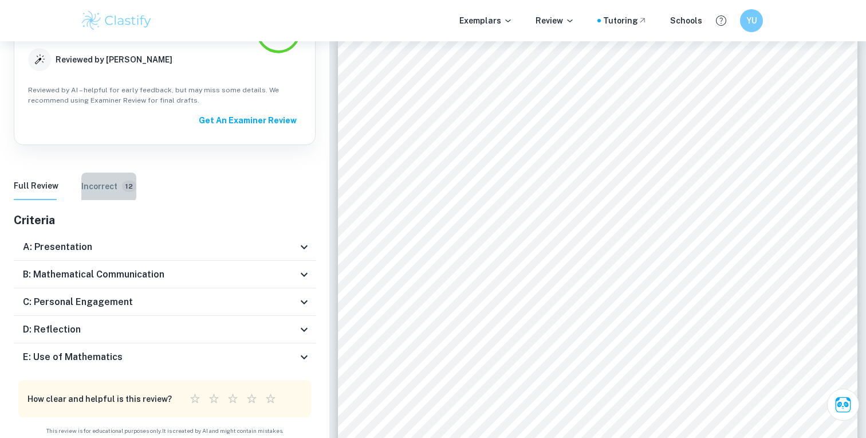
click at [90, 184] on h6 "Incorrect" at bounding box center [99, 186] width 36 height 13
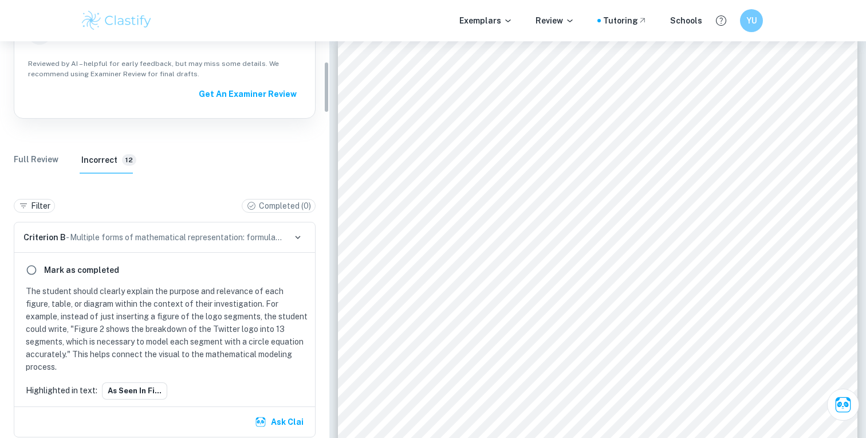
scroll to position [169, 0]
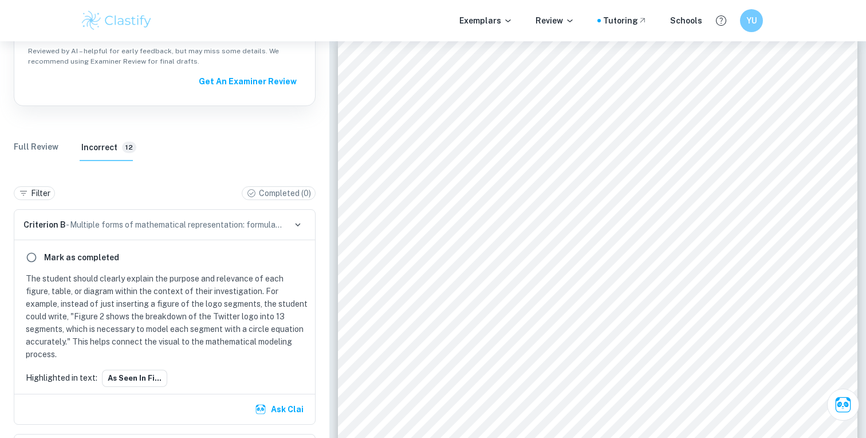
click at [40, 140] on Review "Full Review" at bounding box center [36, 146] width 45 height 27
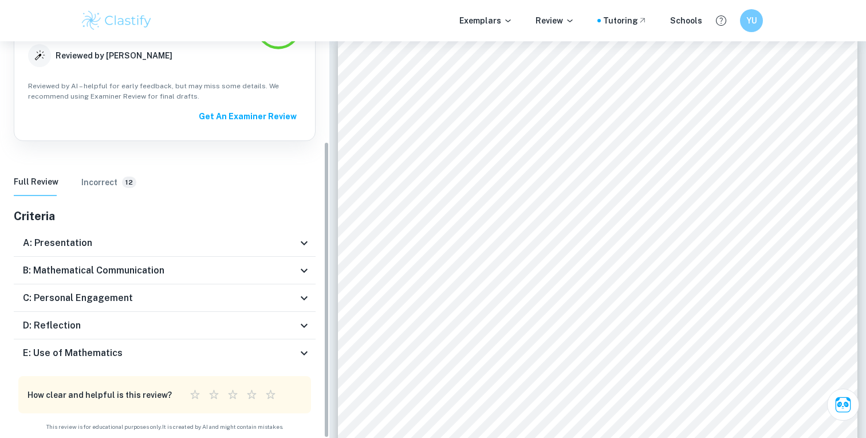
scroll to position [134, 0]
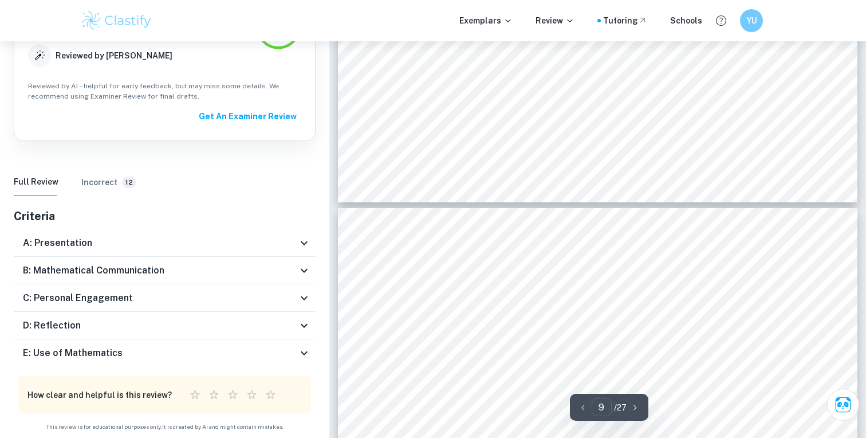
type input "10"
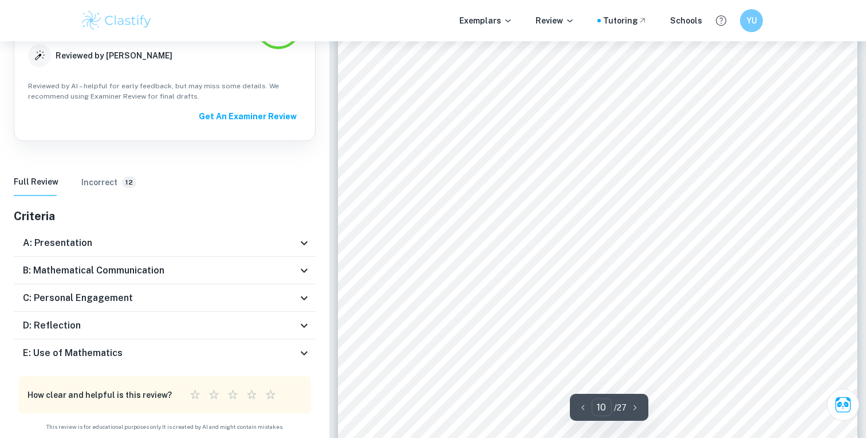
scroll to position [6873, 0]
